Goal: Task Accomplishment & Management: Use online tool/utility

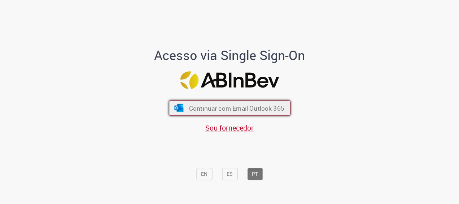
click at [217, 110] on span "Continuar com Email Outlook 365" at bounding box center [236, 108] width 95 height 8
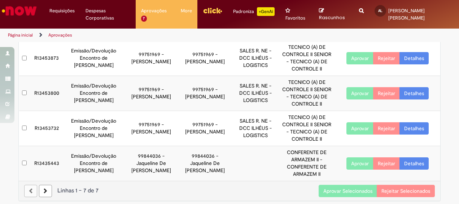
scroll to position [154, 0]
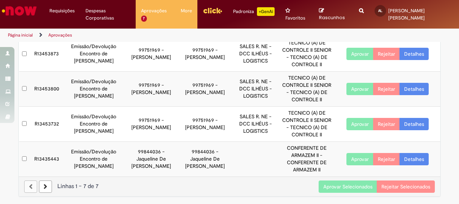
click at [335, 187] on button "Aprovar Selecionados" at bounding box center [348, 186] width 58 height 12
